Goal: Task Accomplishment & Management: Use online tool/utility

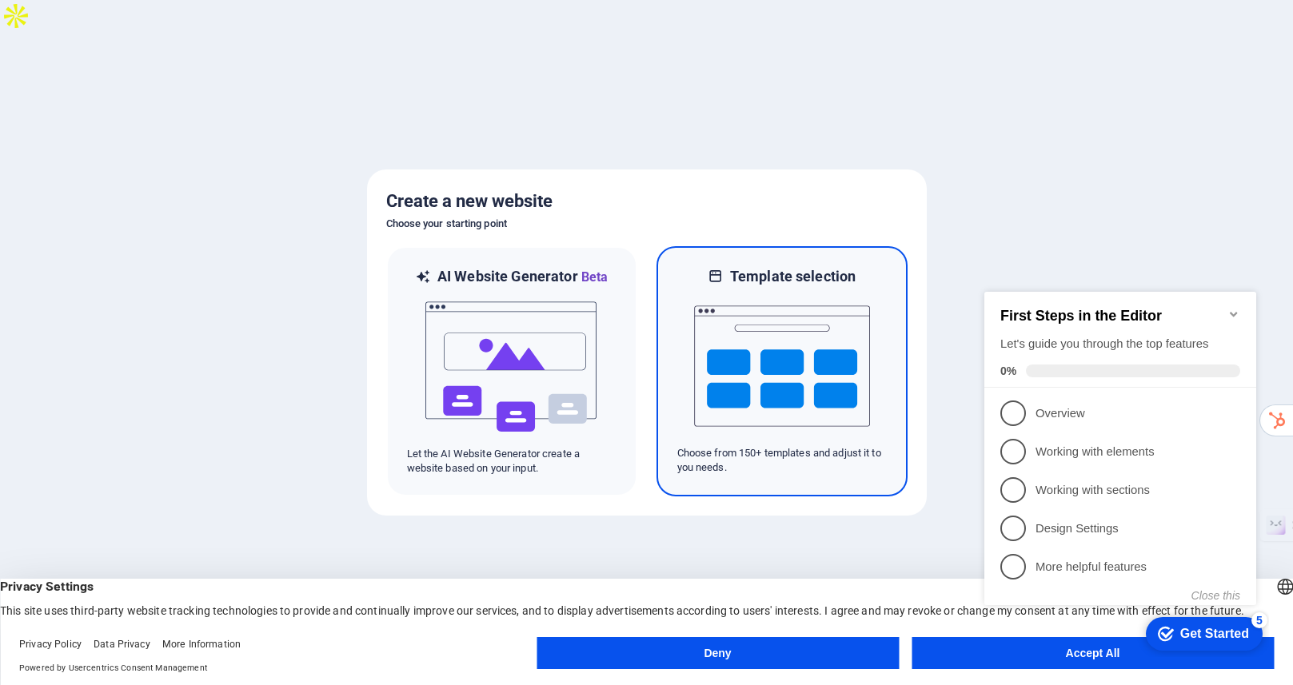
click at [818, 329] on img at bounding box center [782, 366] width 176 height 160
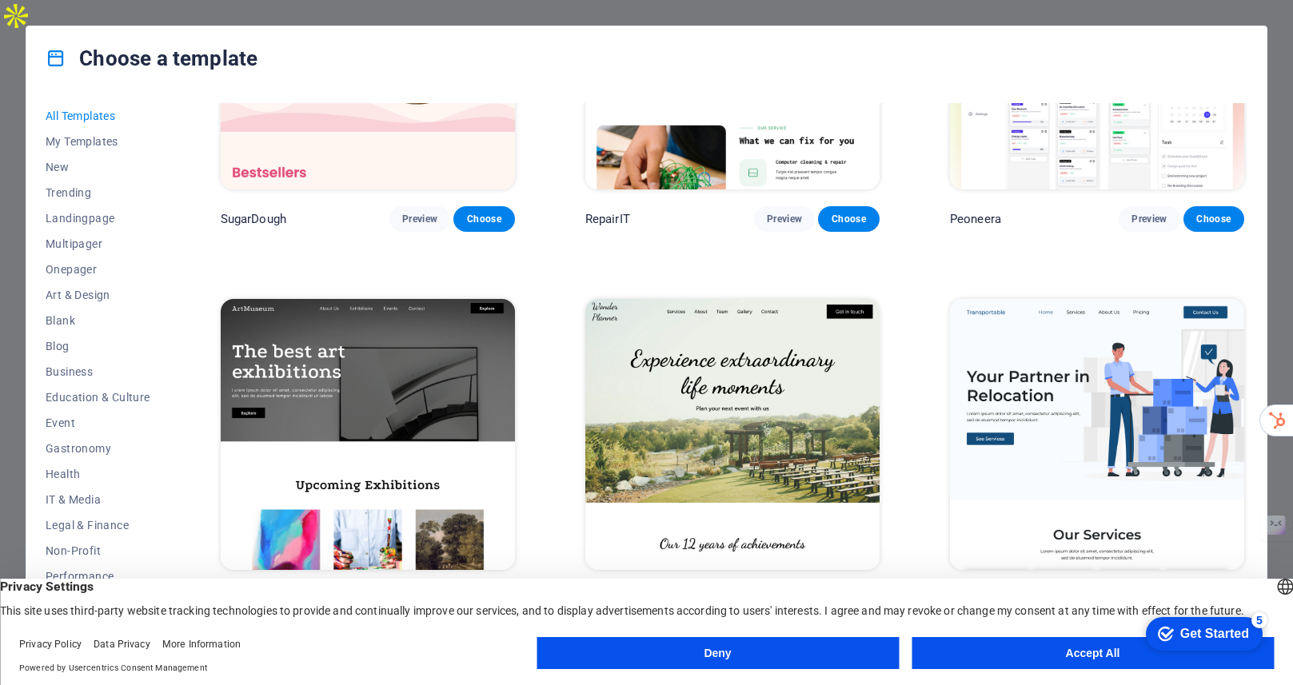
scroll to position [137, 0]
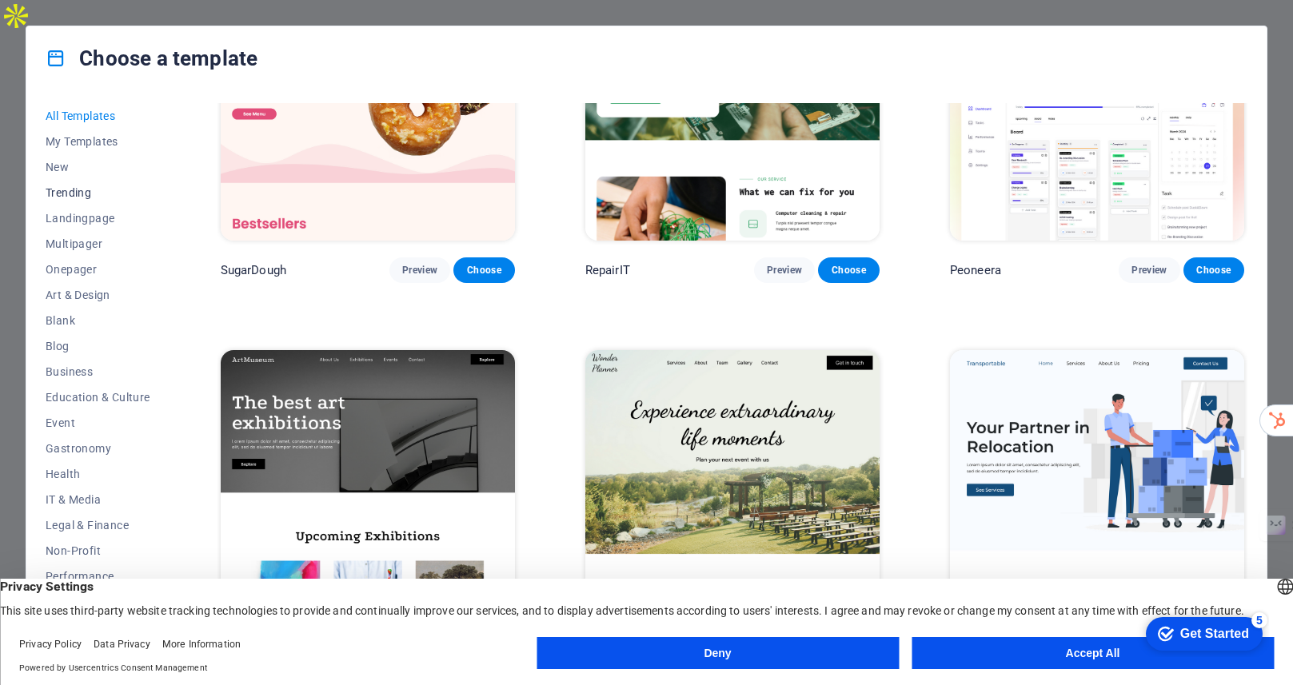
click at [85, 193] on span "Trending" at bounding box center [98, 192] width 105 height 13
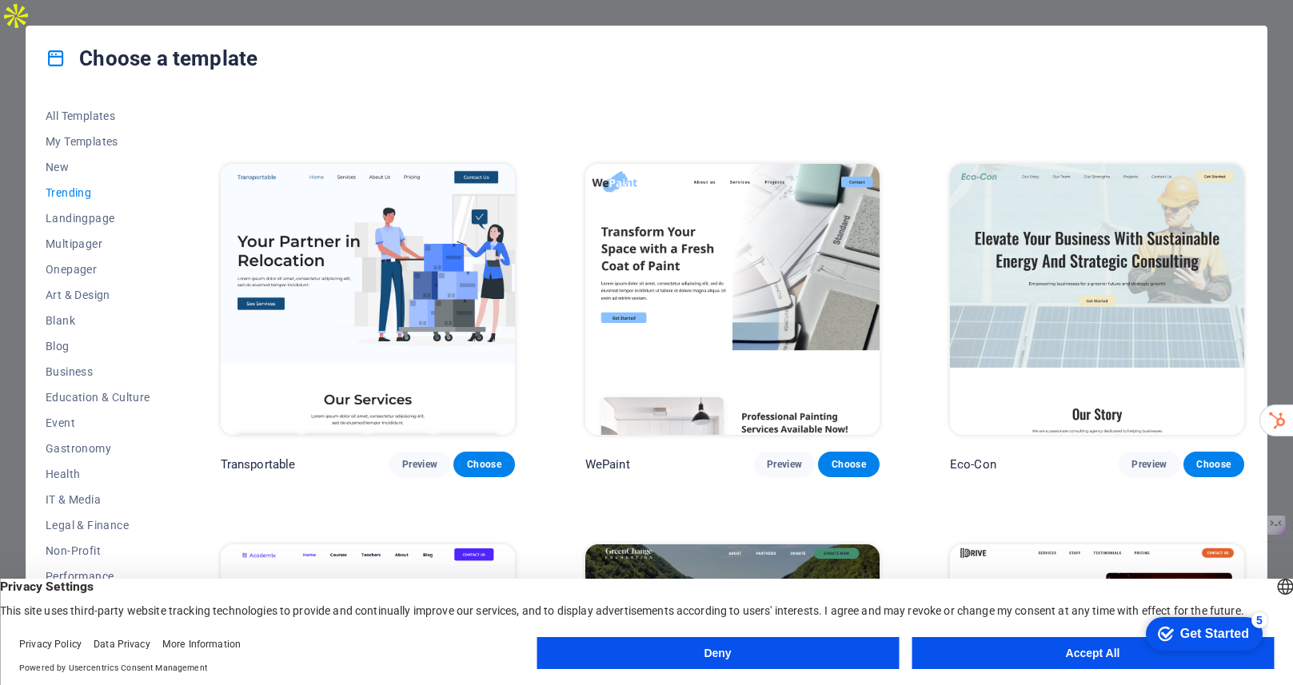
scroll to position [360, 0]
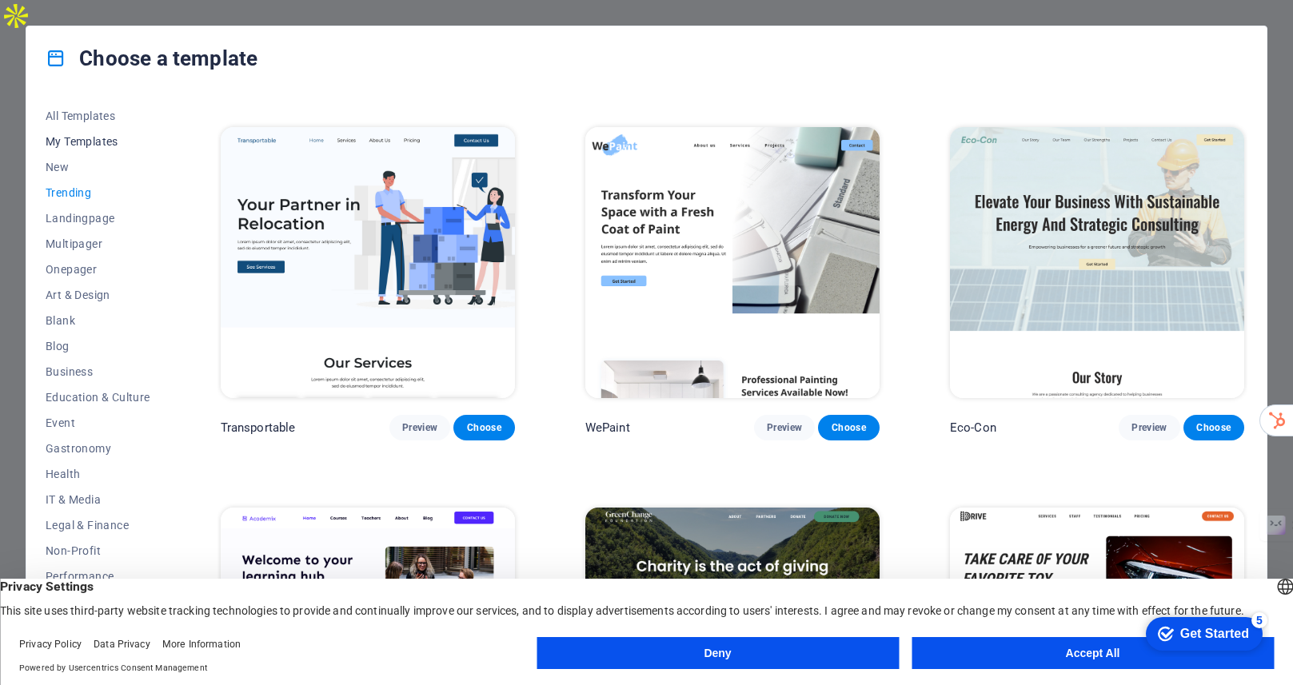
click at [94, 142] on span "My Templates" at bounding box center [98, 141] width 105 height 13
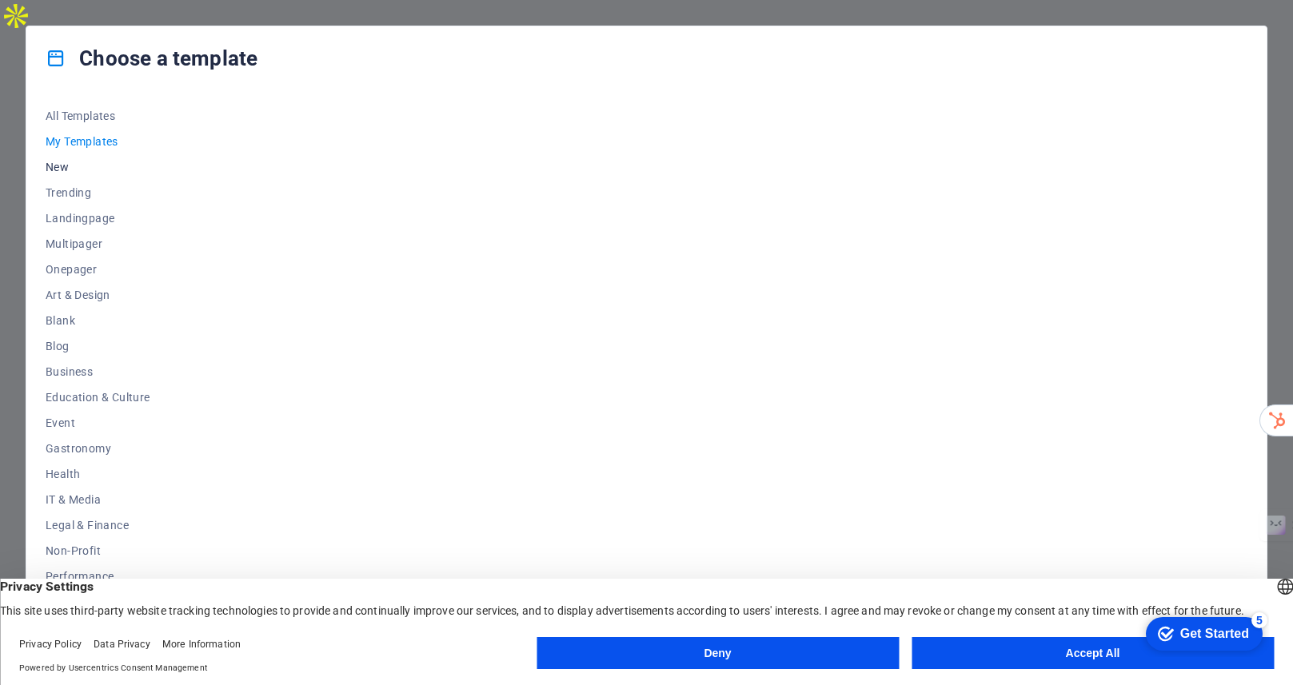
click at [61, 158] on button "New" at bounding box center [98, 167] width 105 height 26
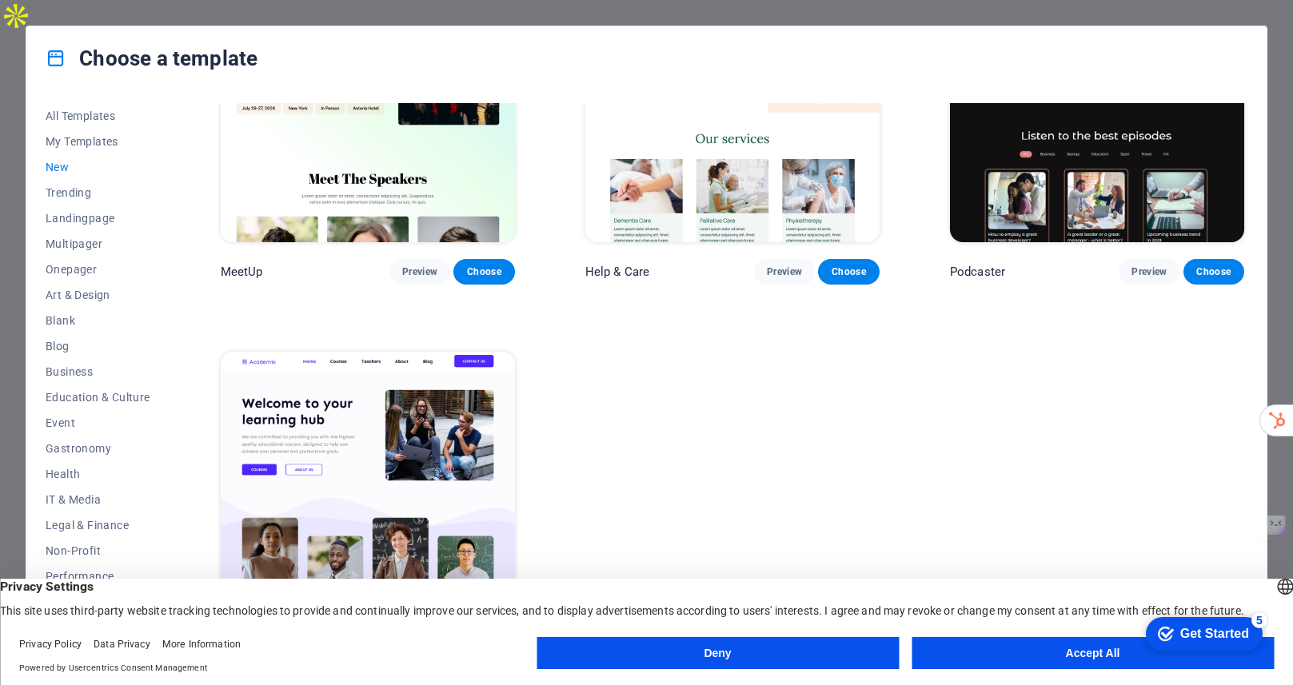
scroll to position [1292, 0]
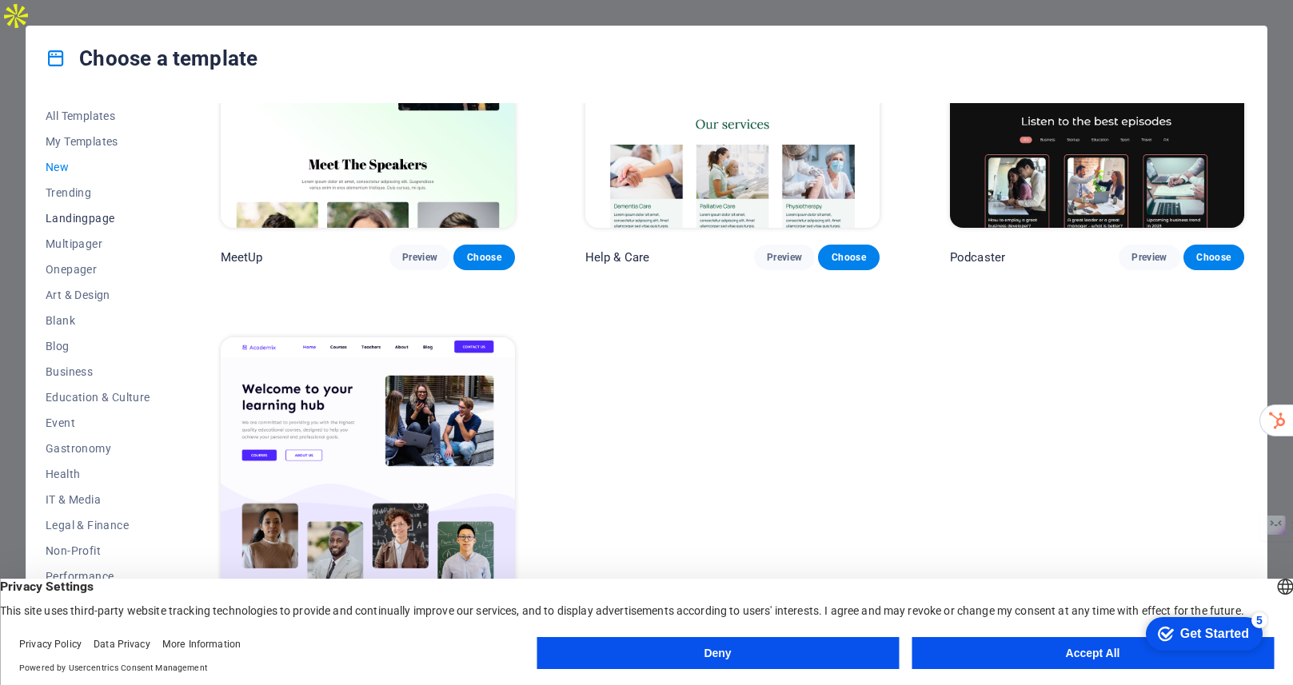
click at [82, 218] on span "Landingpage" at bounding box center [98, 218] width 105 height 13
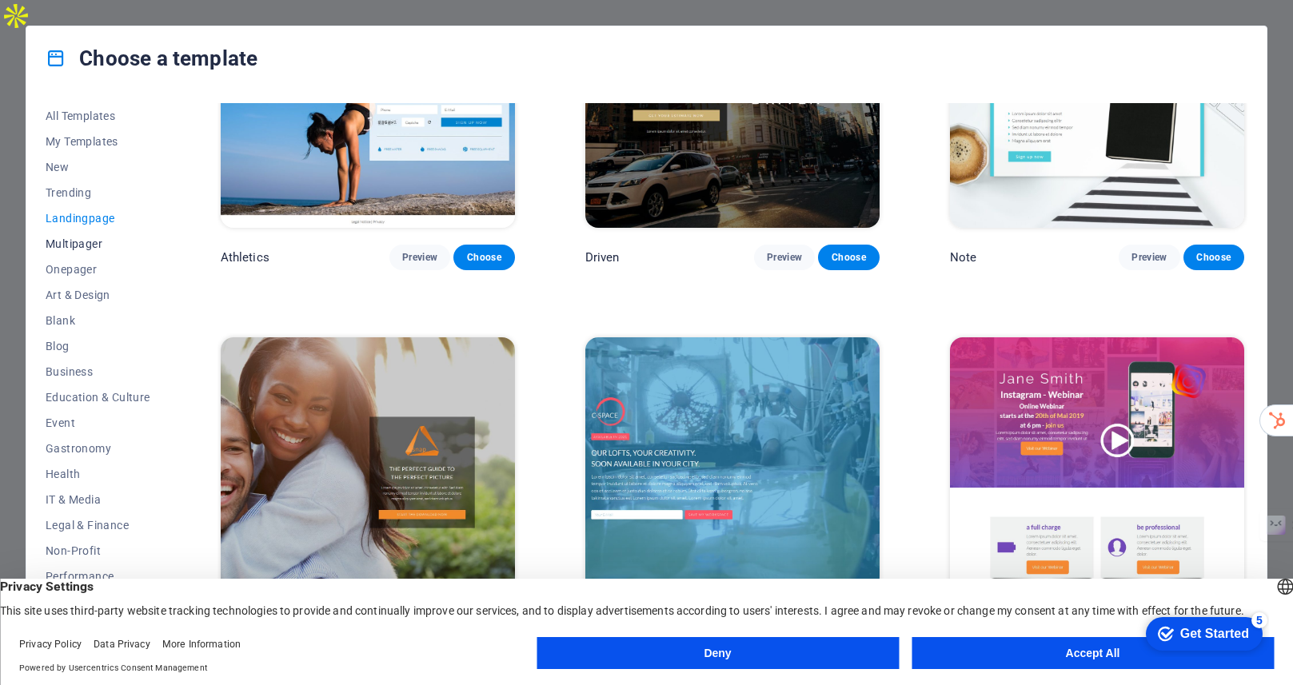
click at [81, 245] on span "Multipager" at bounding box center [98, 243] width 105 height 13
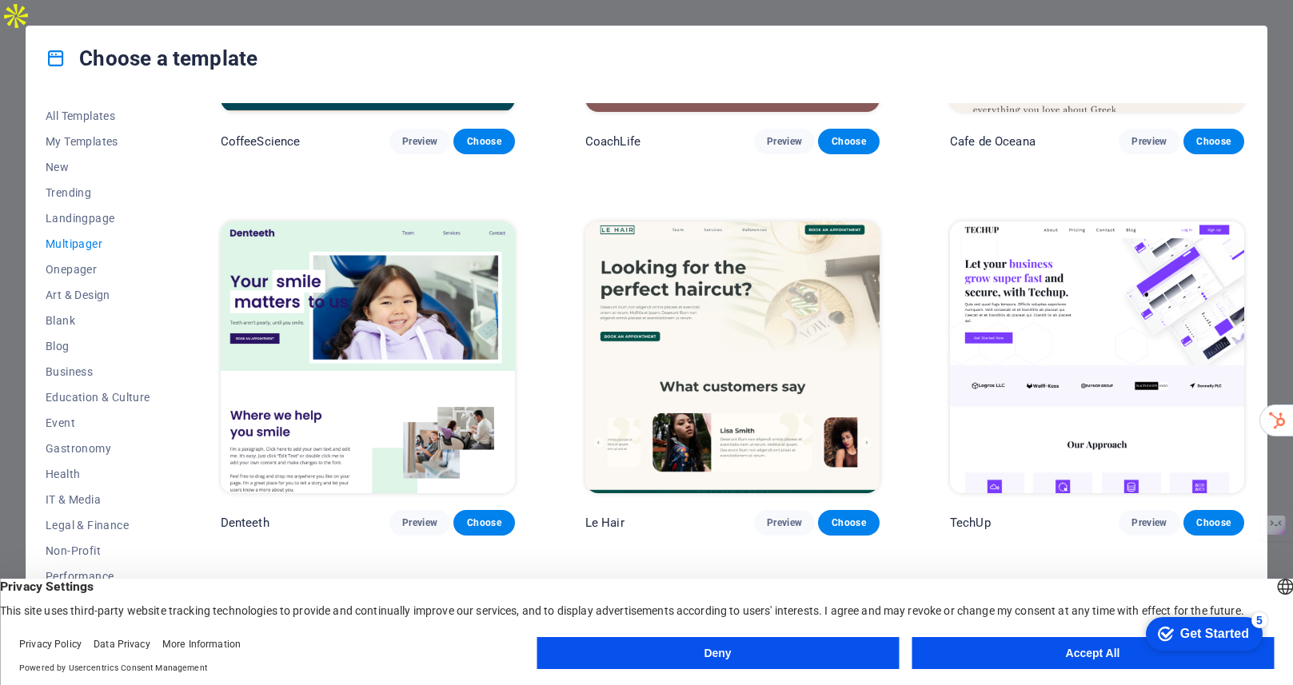
scroll to position [2958, 0]
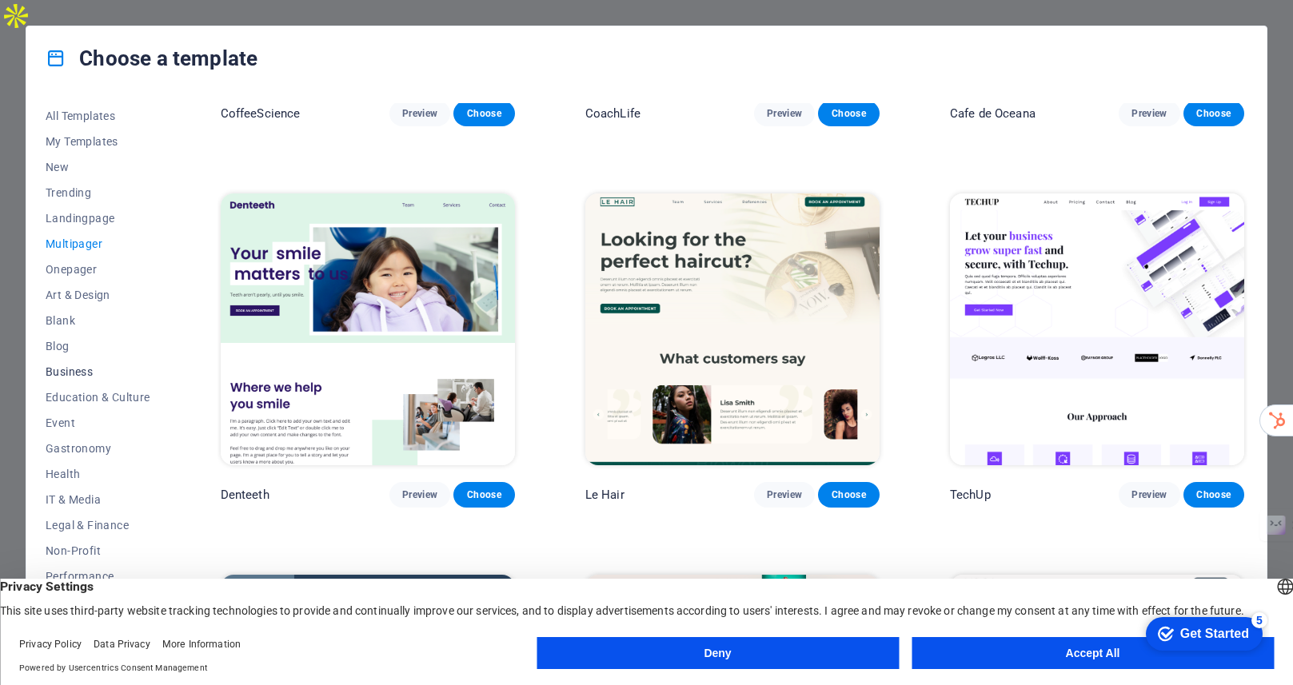
click at [84, 371] on span "Business" at bounding box center [98, 371] width 105 height 13
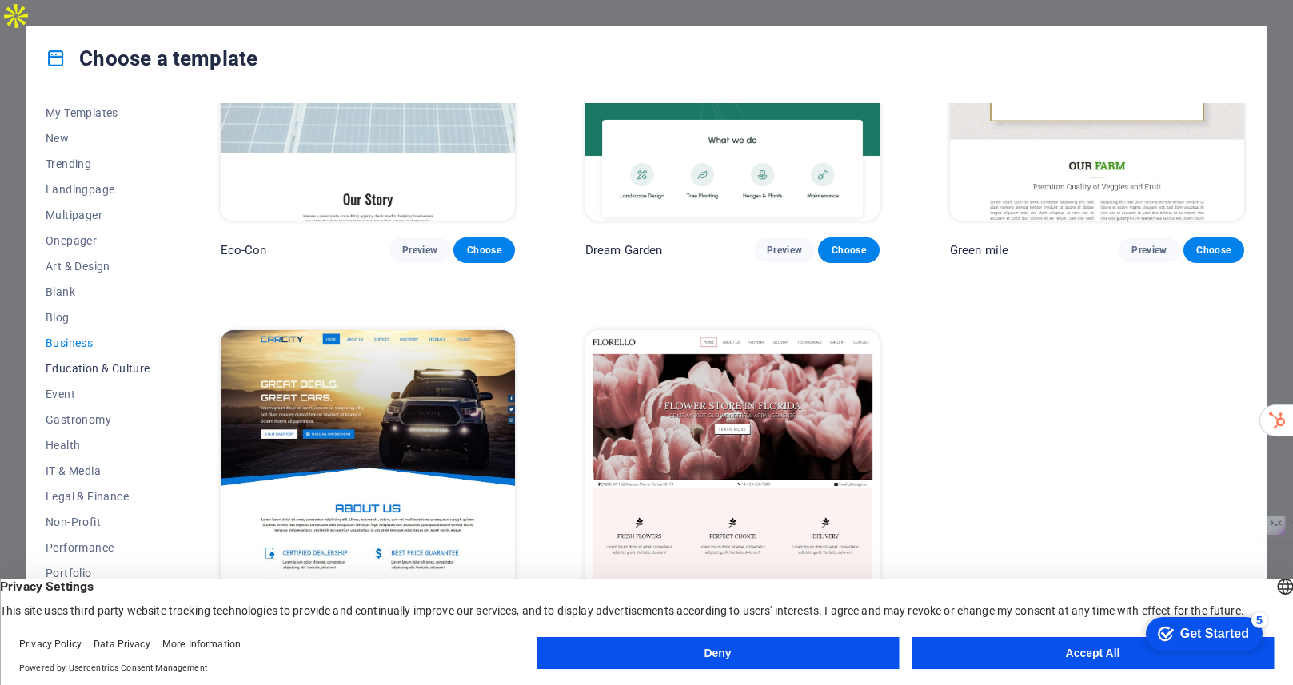
scroll to position [45, 0]
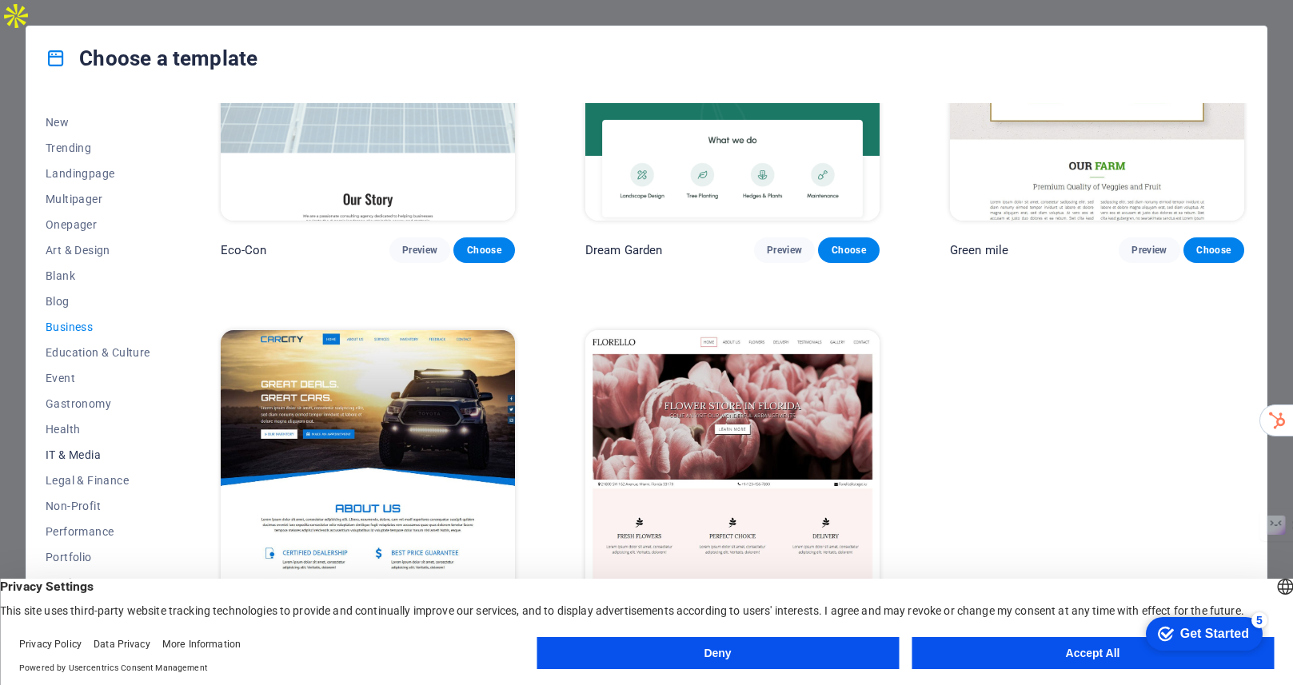
click at [87, 456] on span "IT & Media" at bounding box center [98, 455] width 105 height 13
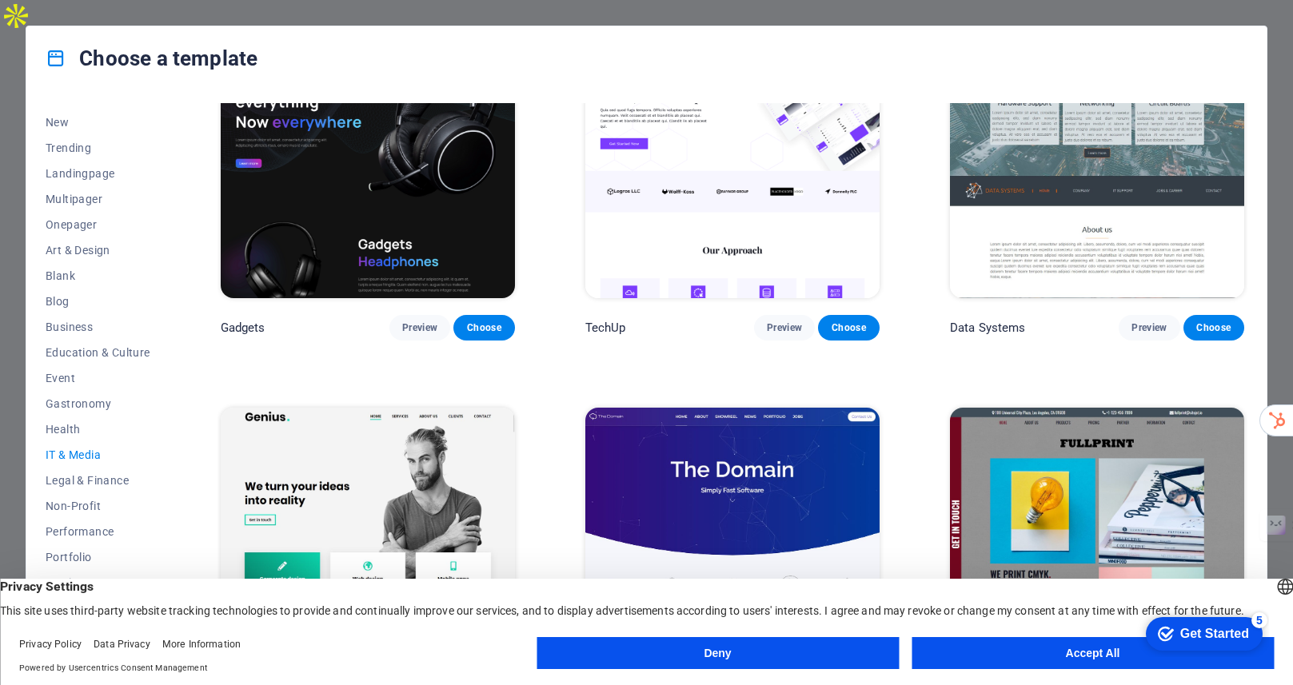
scroll to position [103, 0]
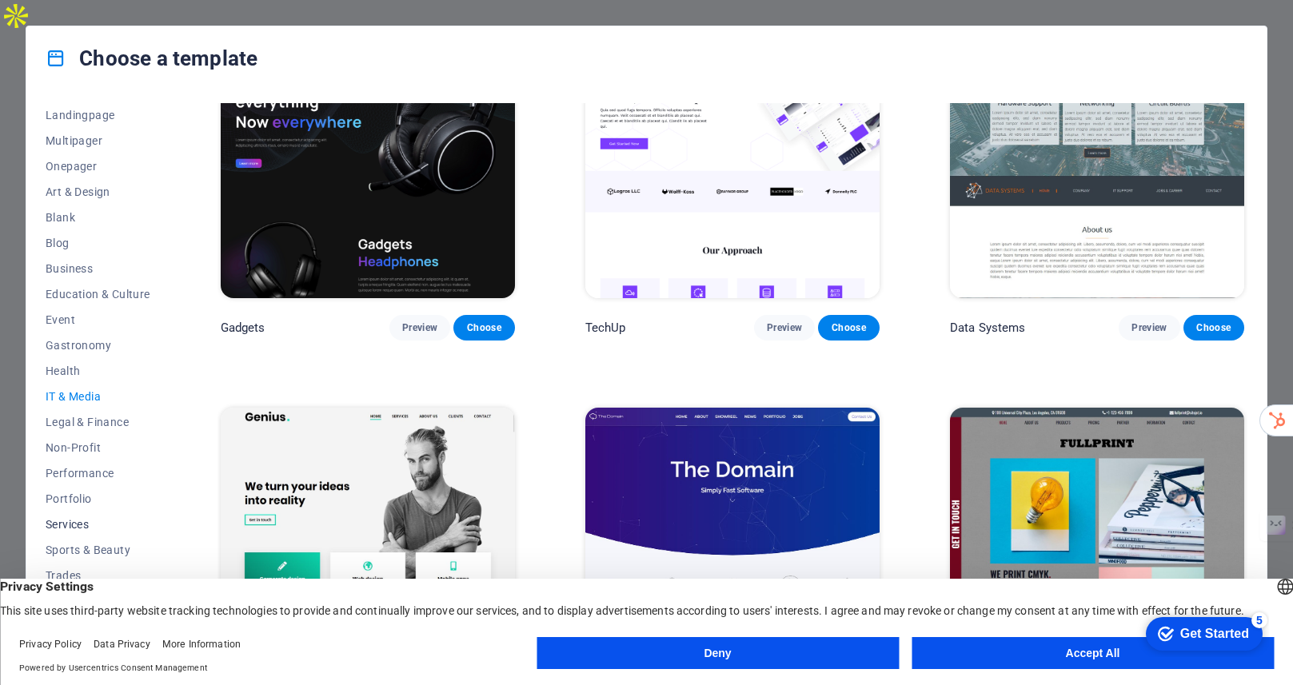
click at [87, 522] on span "Services" at bounding box center [98, 524] width 105 height 13
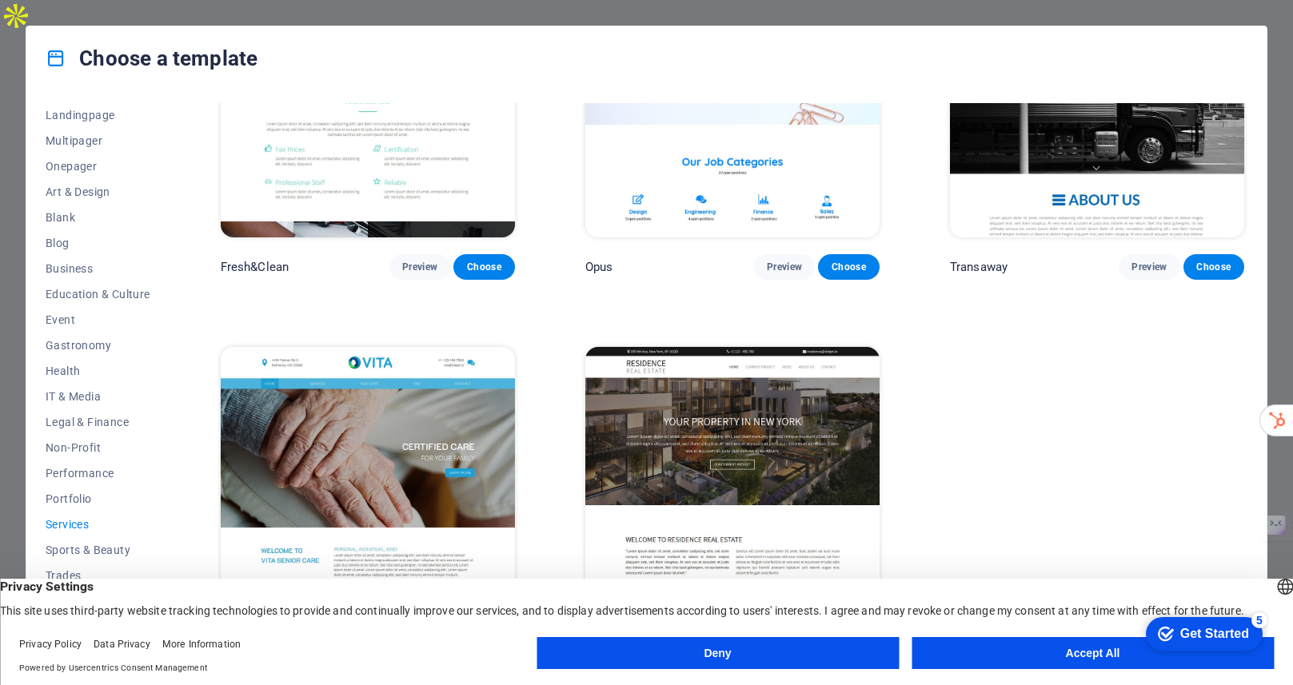
scroll to position [2049, 0]
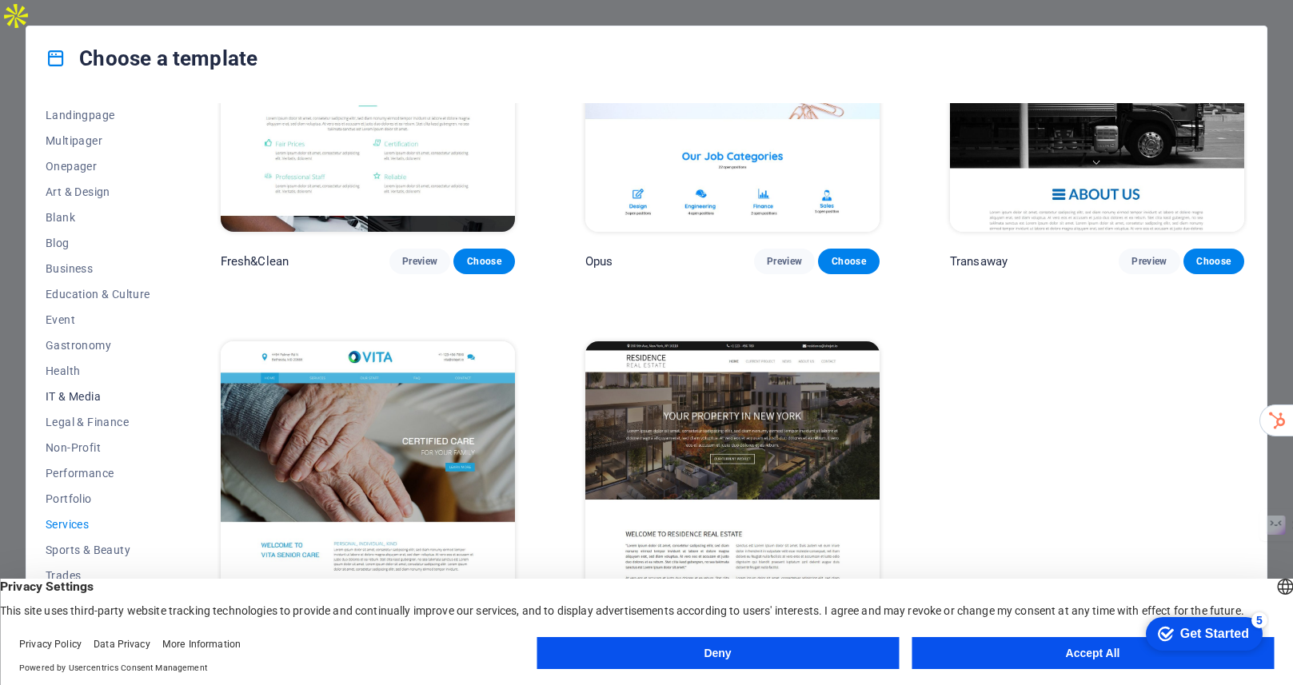
click at [99, 408] on button "IT & Media" at bounding box center [98, 397] width 105 height 26
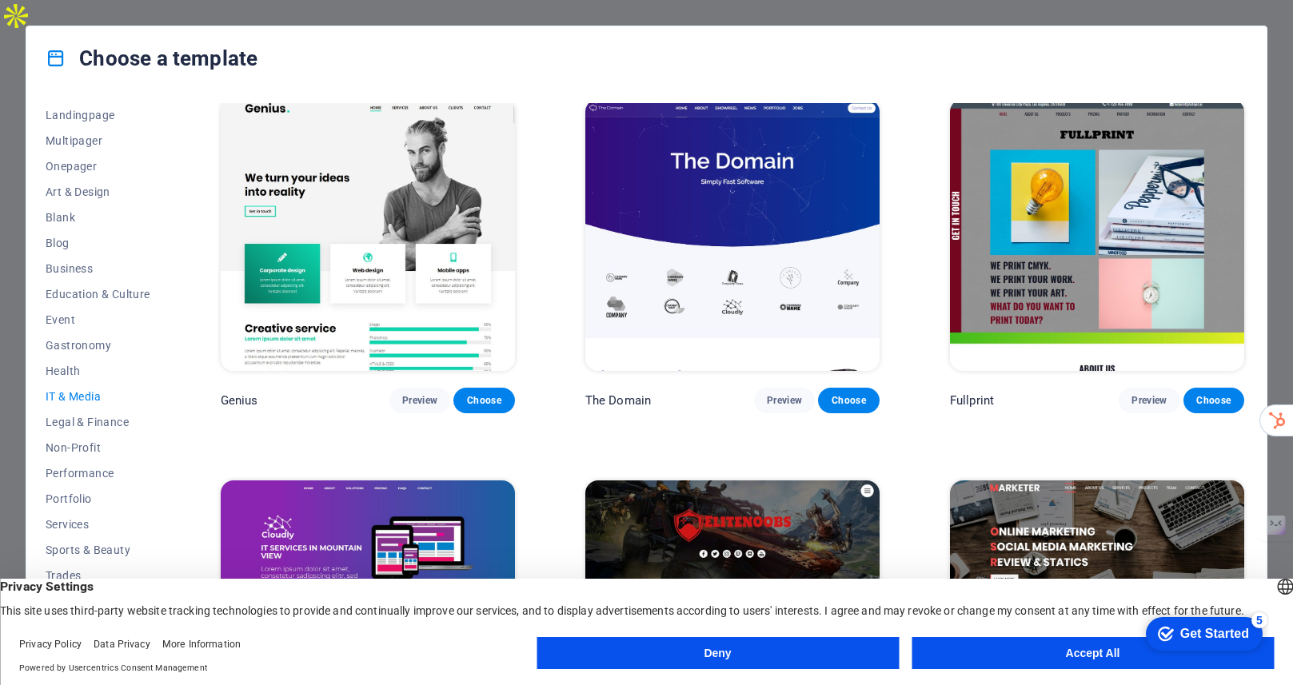
scroll to position [762, 0]
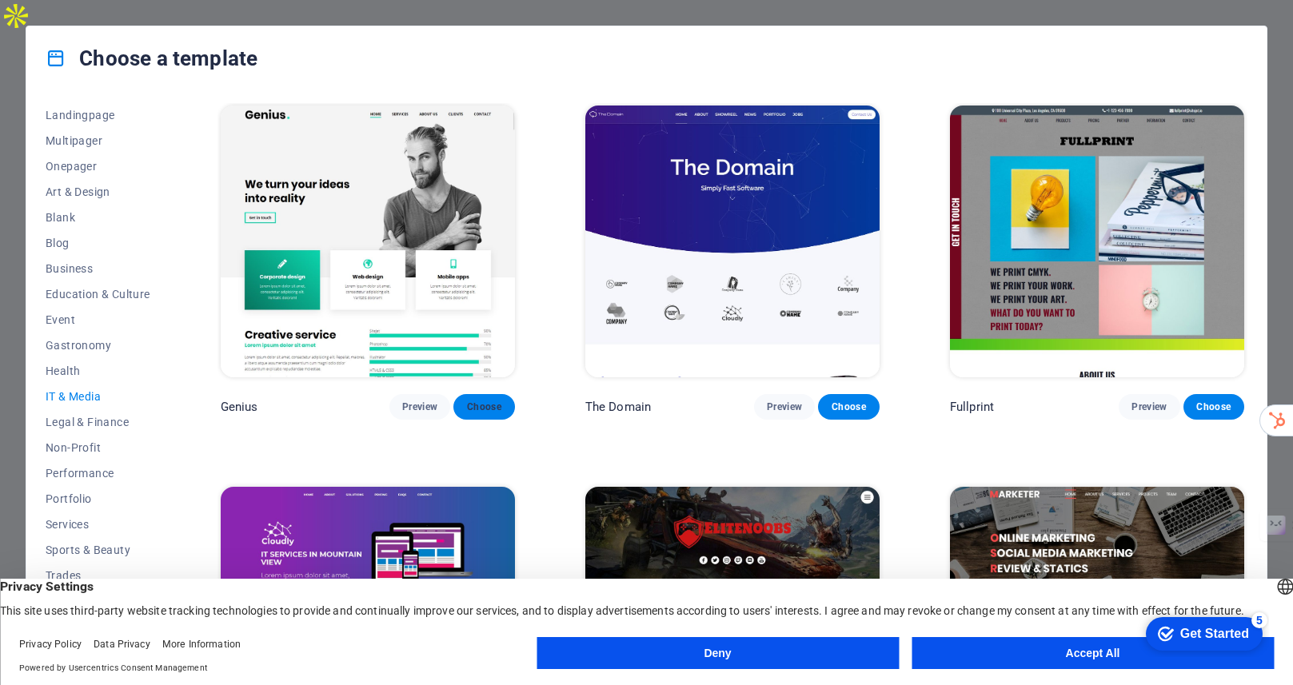
click at [496, 402] on span "Choose" at bounding box center [483, 407] width 35 height 13
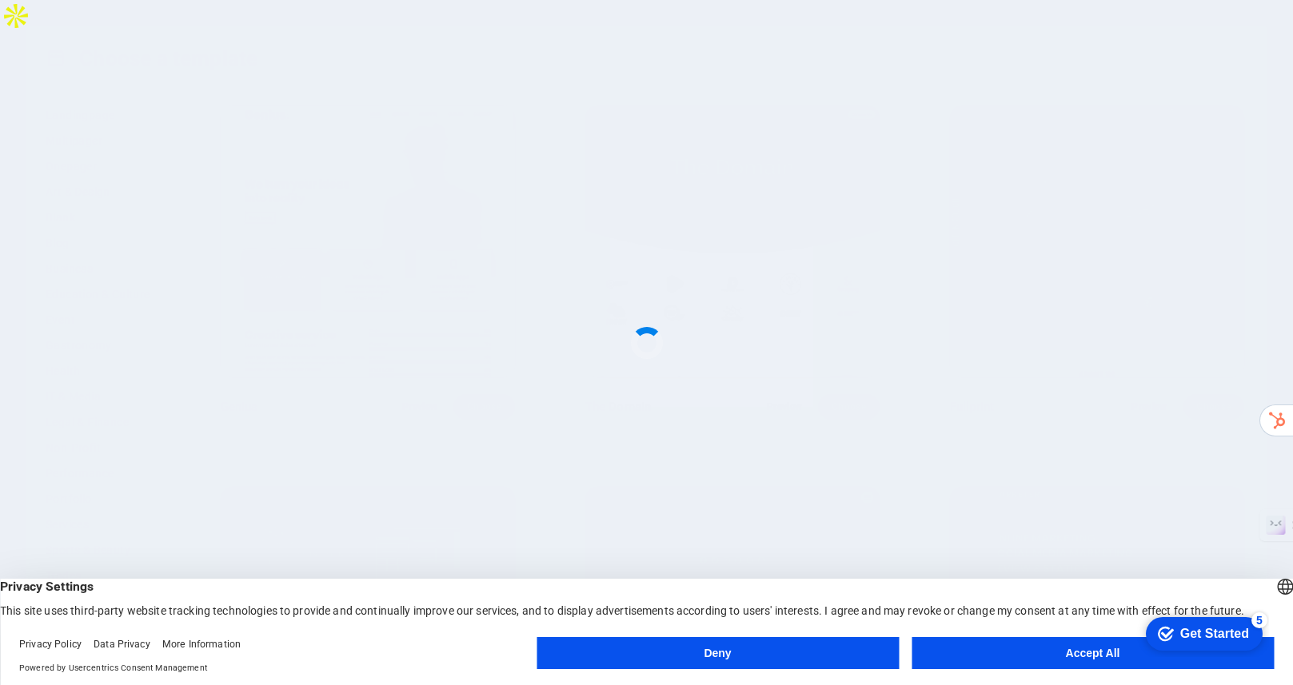
click at [774, 651] on button "Deny" at bounding box center [717, 653] width 362 height 32
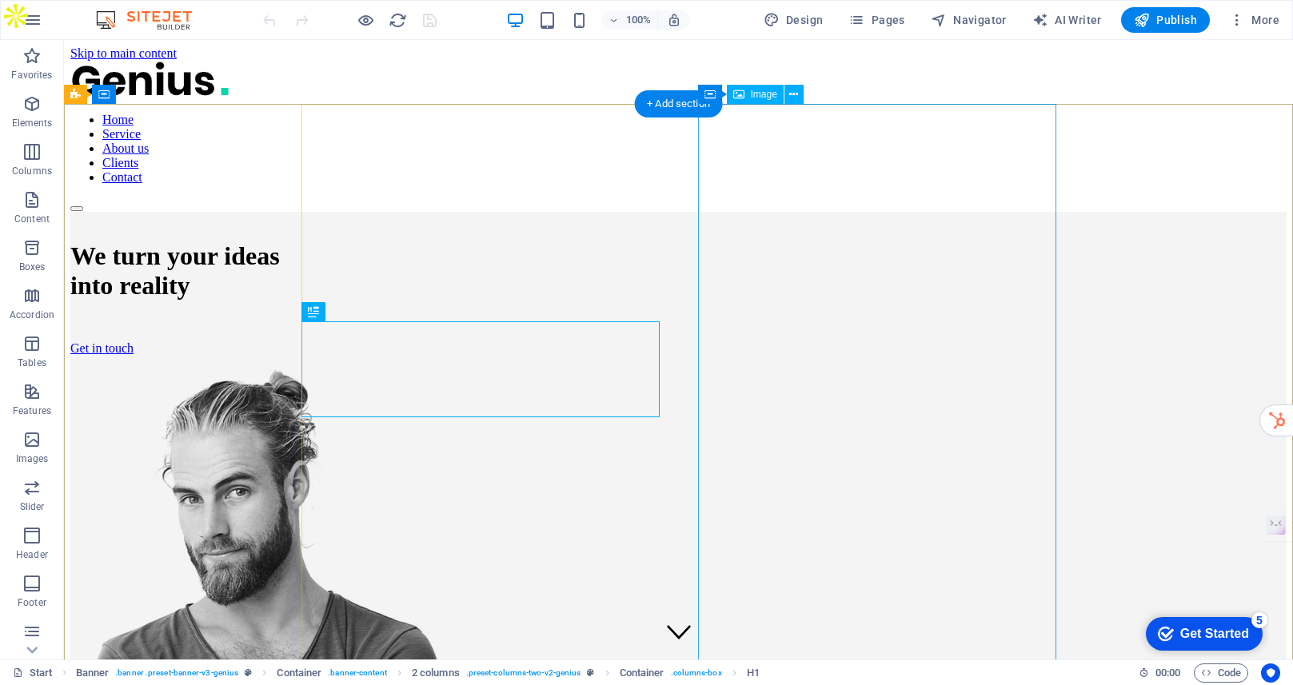
click at [983, 369] on figure at bounding box center [678, 675] width 1216 height 612
click at [762, 96] on span "Image" at bounding box center [764, 95] width 26 height 10
click at [757, 91] on span "Image" at bounding box center [764, 95] width 26 height 10
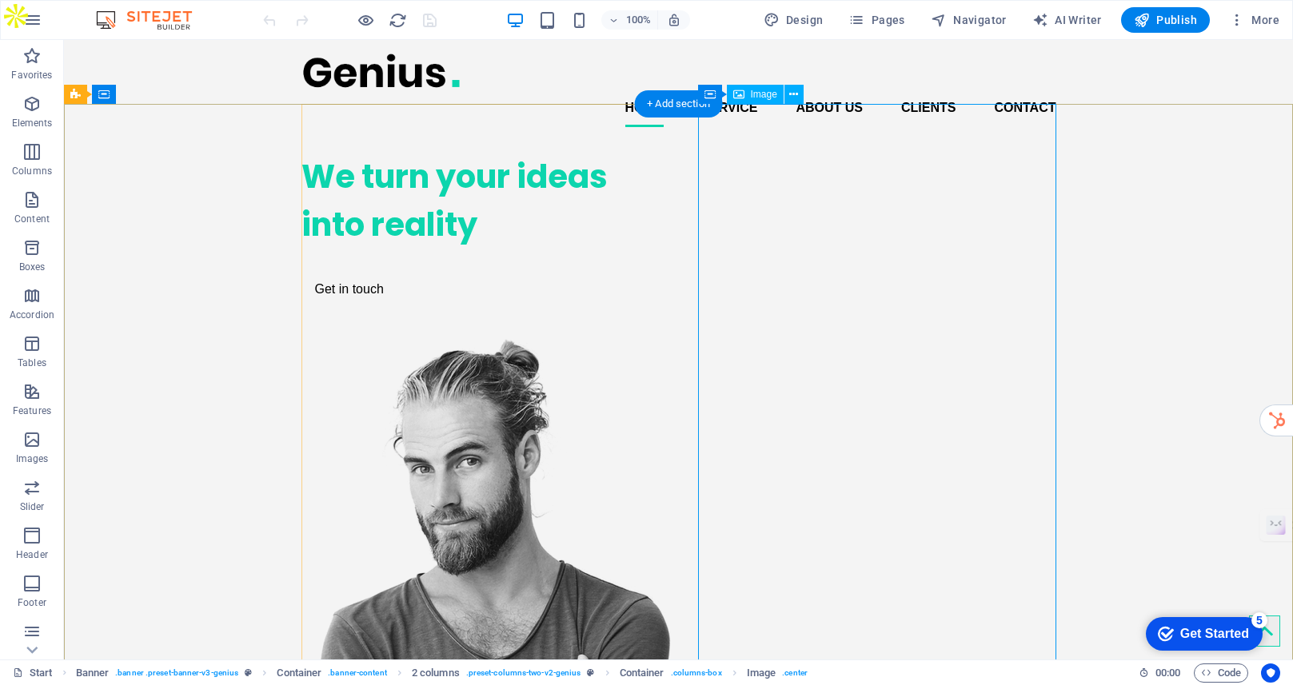
click at [660, 338] on figure at bounding box center [480, 642] width 358 height 608
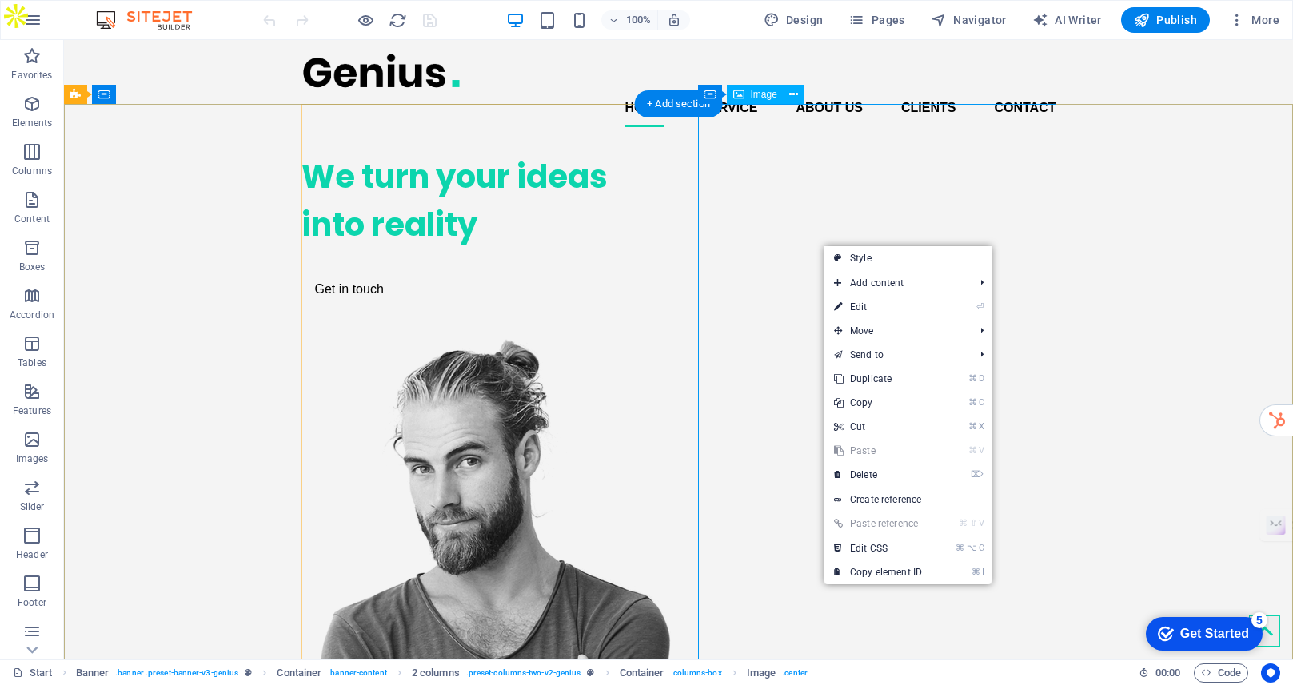
click at [660, 338] on figure at bounding box center [480, 642] width 358 height 608
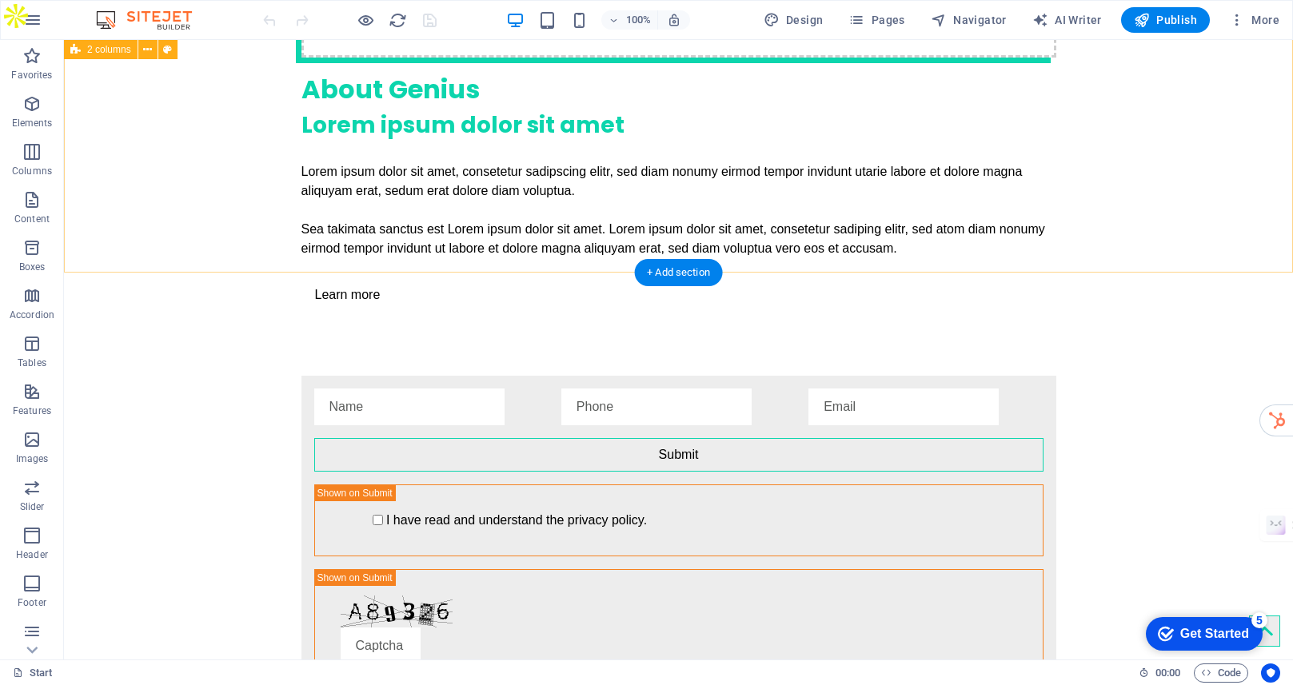
scroll to position [3120, 0]
